Goal: Book appointment/travel/reservation

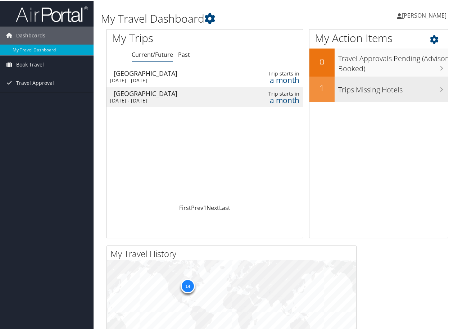
click at [352, 91] on h3 "Trips Missing Hotels" at bounding box center [393, 87] width 110 height 14
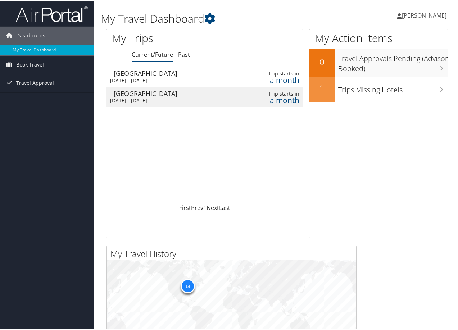
click at [168, 77] on div "Mon 8 Sep 2025 - Sat 13 Sep 2025" at bounding box center [171, 79] width 122 height 6
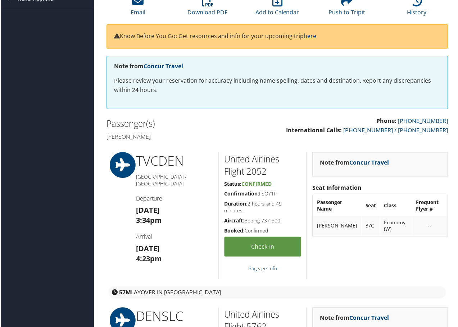
scroll to position [108, 0]
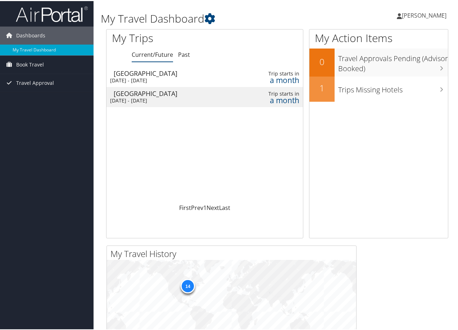
click at [160, 105] on td "Salt Lake City Mon 8 Sep 2025 - Sat 13 Sep 2025" at bounding box center [170, 96] width 129 height 20
click at [270, 77] on div "a month" at bounding box center [278, 79] width 42 height 6
click at [149, 96] on div "[DATE] - [DATE]" at bounding box center [171, 99] width 122 height 6
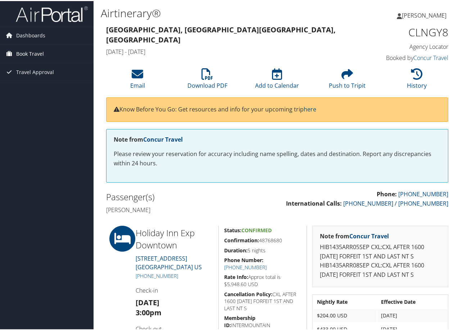
click at [39, 52] on span "Book Travel" at bounding box center [30, 53] width 28 height 18
click at [59, 76] on link "Book/Manage Online Trips" at bounding box center [46, 78] width 93 height 11
click at [33, 51] on span "Book Travel" at bounding box center [30, 53] width 28 height 18
click at [34, 54] on span "Book Travel" at bounding box center [30, 53] width 28 height 18
click at [39, 81] on link "Book/Manage Online Trips" at bounding box center [46, 78] width 93 height 11
